Goal: Use online tool/utility: Utilize a website feature to perform a specific function

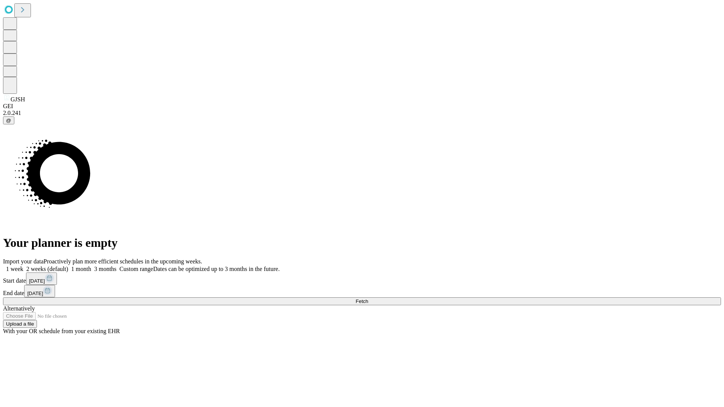
click at [368, 298] on span "Fetch" at bounding box center [361, 301] width 12 height 6
